Goal: Task Accomplishment & Management: Manage account settings

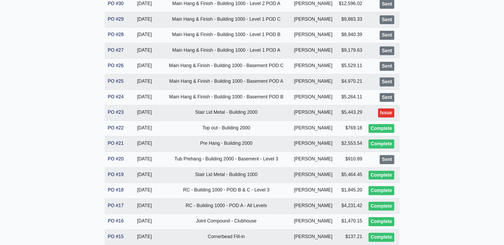
scroll to position [372, 0]
click at [116, 111] on link "PO #23" at bounding box center [116, 111] width 16 height 5
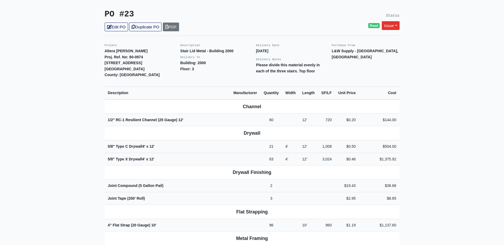
scroll to position [106, 0]
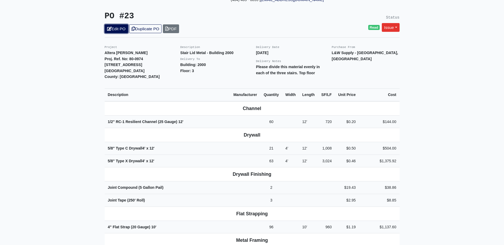
click at [118, 24] on link "Edit PO" at bounding box center [116, 28] width 23 height 9
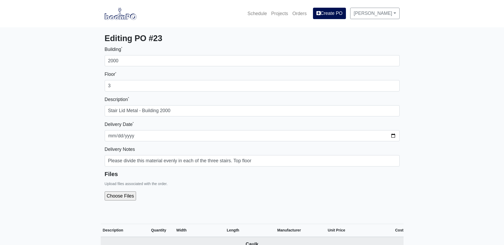
select select
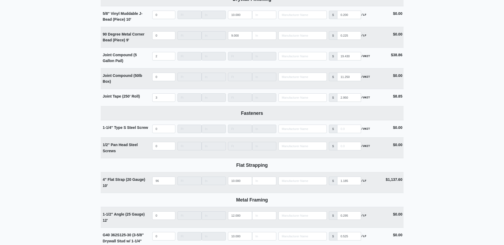
scroll to position [531, 0]
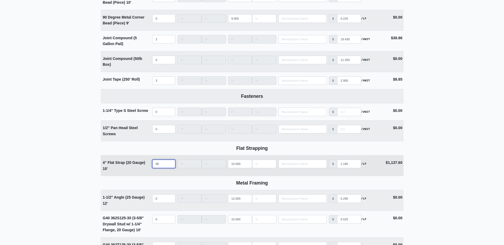
click at [163, 166] on input "96" at bounding box center [163, 164] width 23 height 8
type input "3"
select select
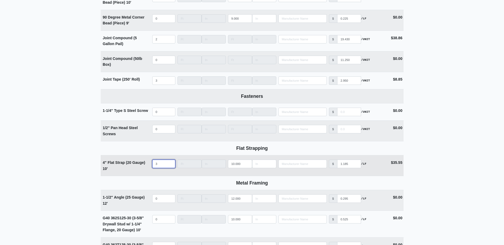
type input "30"
select select
type input "30"
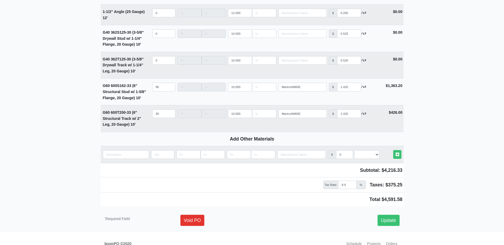
scroll to position [729, 0]
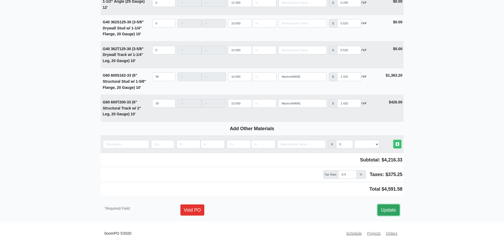
click at [392, 214] on link "Update" at bounding box center [388, 210] width 22 height 11
